Goal: Task Accomplishment & Management: Manage account settings

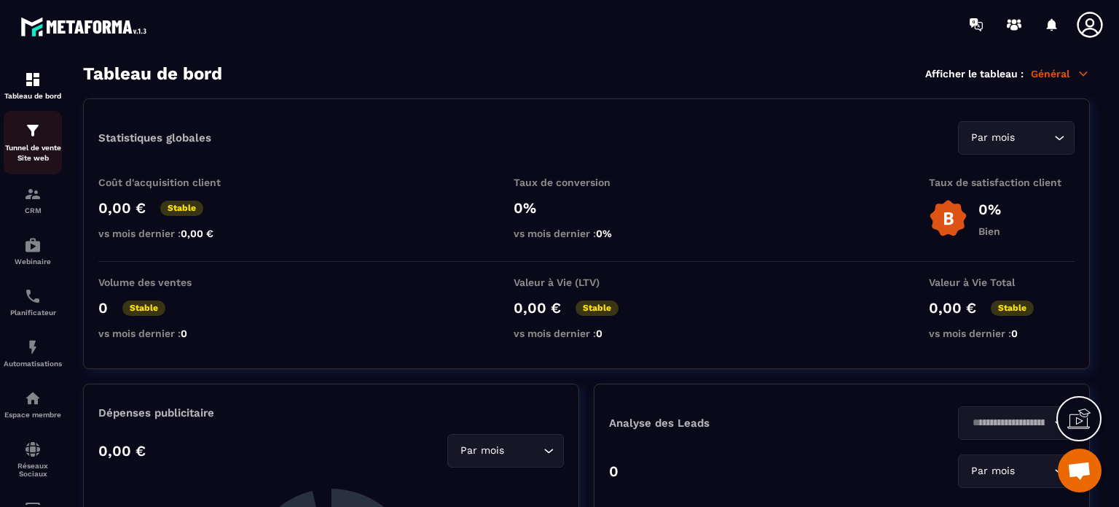
scroll to position [15272, 0]
click at [33, 148] on p "Tunnel de vente Site web" at bounding box center [33, 153] width 58 height 20
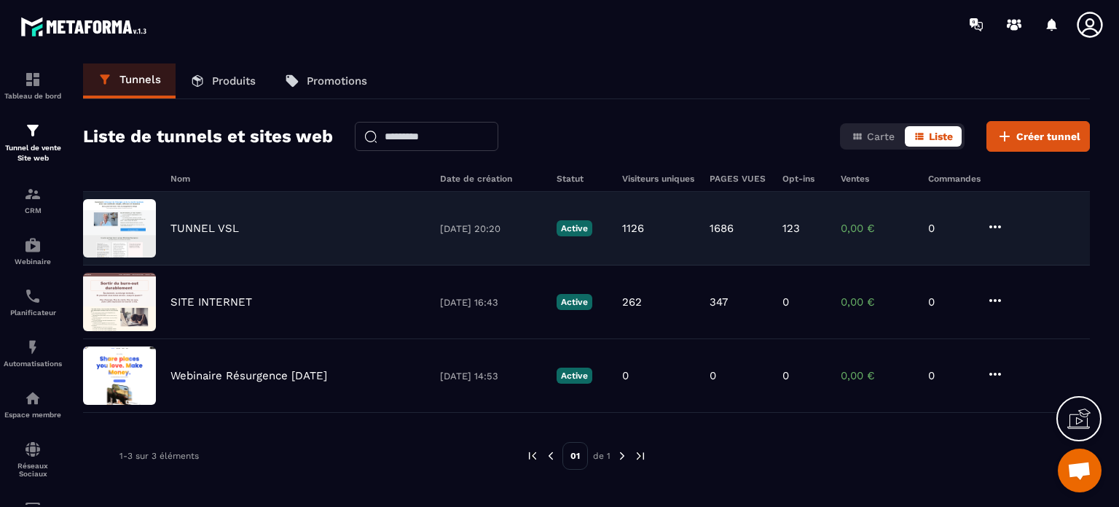
click at [208, 222] on p "TUNNEL VSL" at bounding box center [205, 228] width 69 height 13
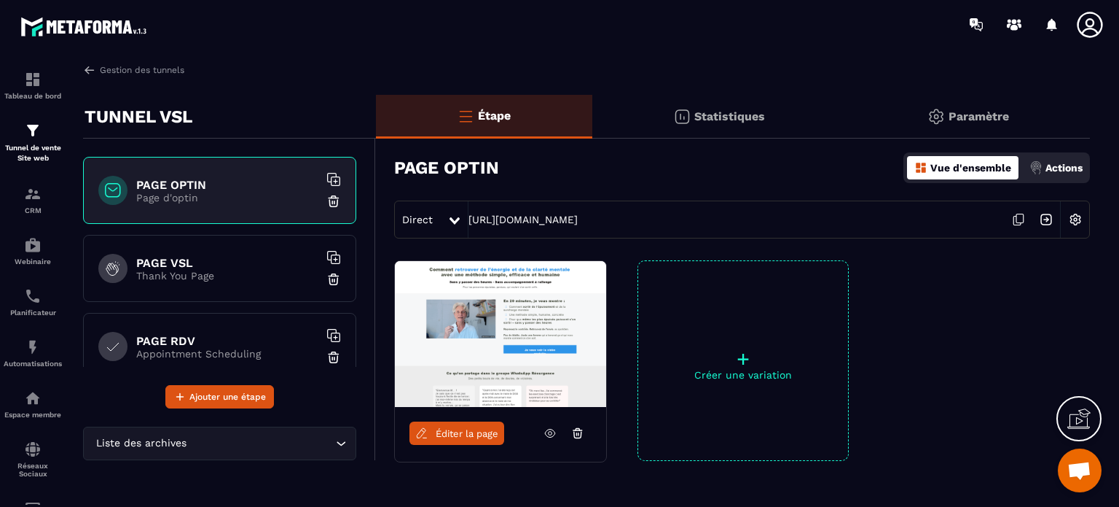
scroll to position [73, 0]
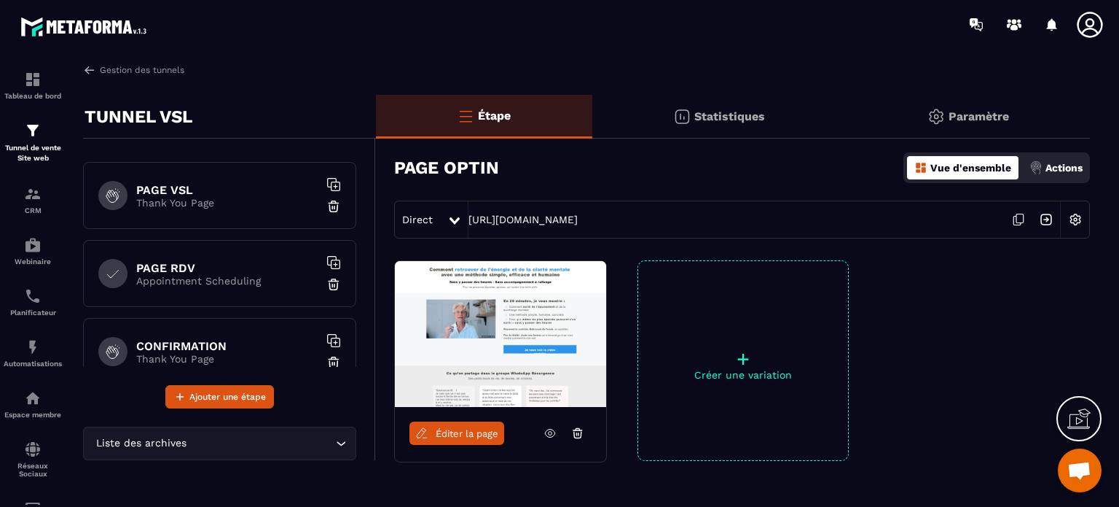
click at [181, 266] on h6 "PAGE RDV" at bounding box center [227, 268] width 182 height 14
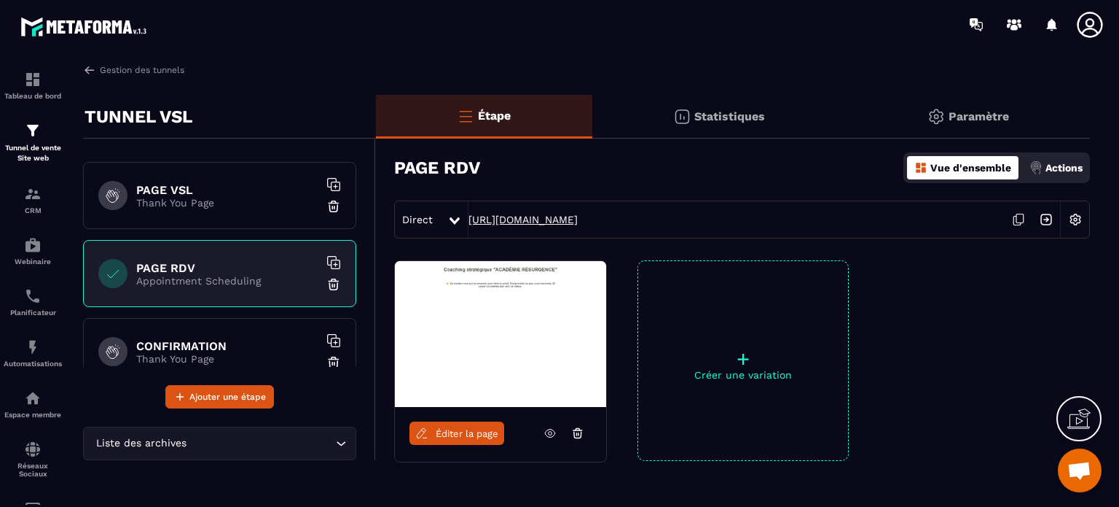
drag, startPoint x: 685, startPoint y: 219, endPoint x: 467, endPoint y: 222, distance: 217.9
click at [467, 222] on div "Direct [URL][DOMAIN_NAME]" at bounding box center [742, 219] width 696 height 38
copy link "[URL][DOMAIN_NAME]"
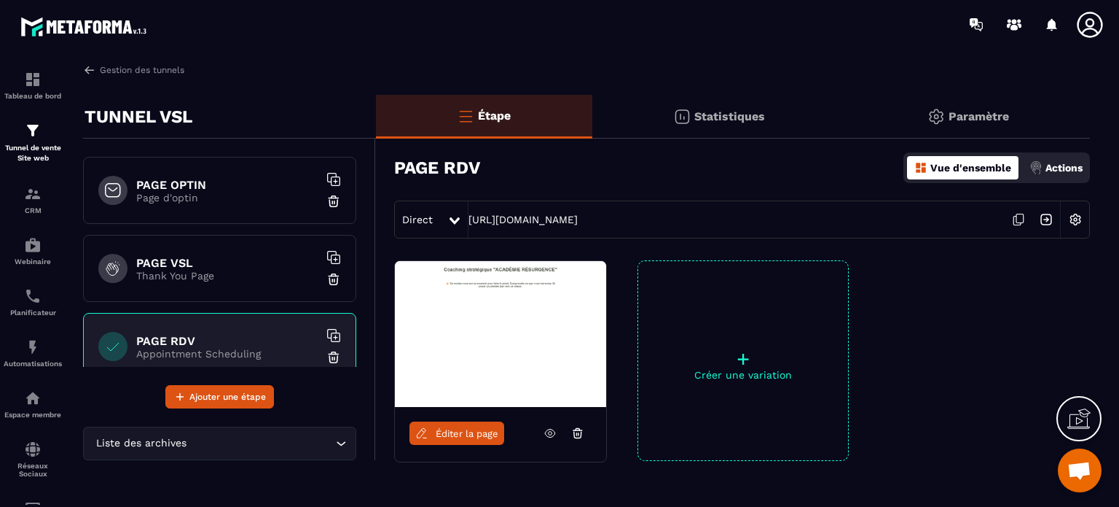
click at [170, 264] on h6 "PAGE VSL" at bounding box center [227, 263] width 182 height 14
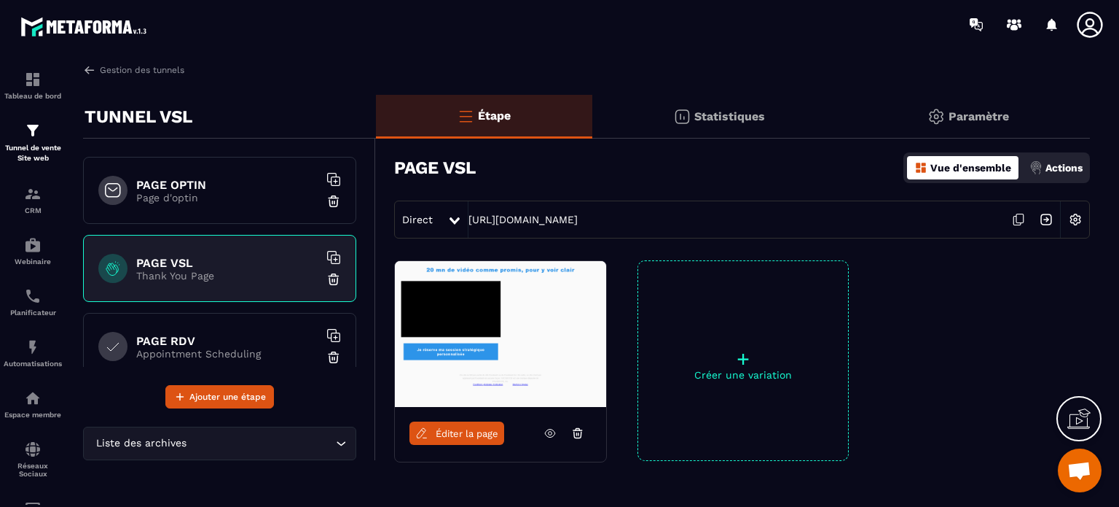
drag, startPoint x: 656, startPoint y: 218, endPoint x: 466, endPoint y: 218, distance: 190.2
click at [466, 218] on div "Direct [URL][DOMAIN_NAME]" at bounding box center [742, 219] width 696 height 38
copy div "[URL][DOMAIN_NAME]"
